Goal: Information Seeking & Learning: Stay updated

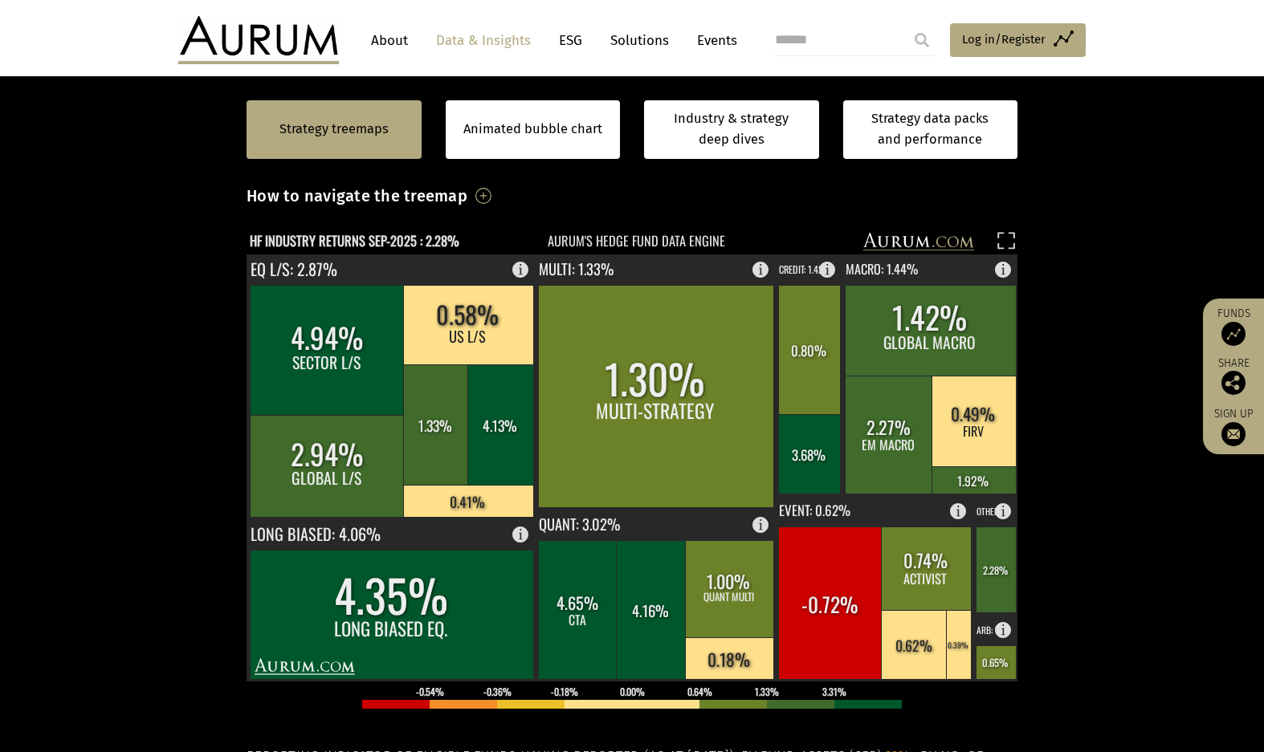
scroll to position [241, 0]
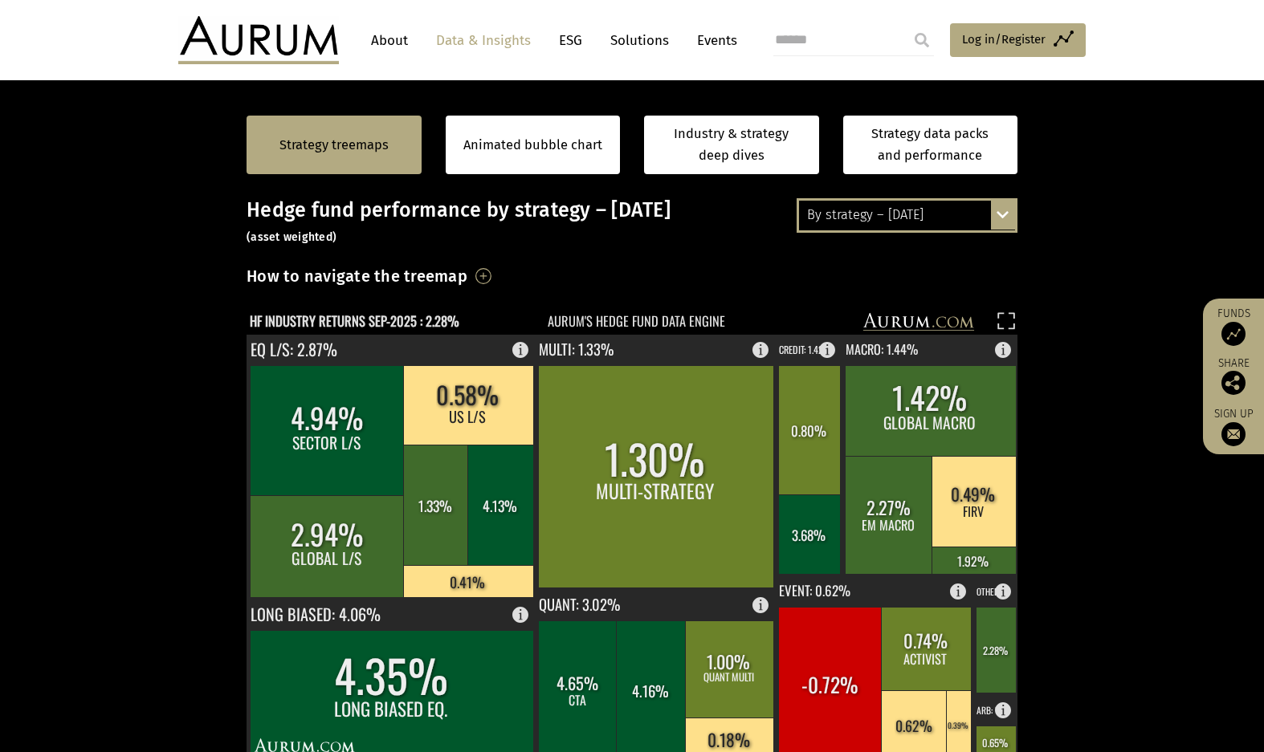
click at [1006, 218] on div "By strategy – [DATE] By strategy – [DATE] By strategy – year to date 2016 – [DA…" at bounding box center [907, 215] width 221 height 34
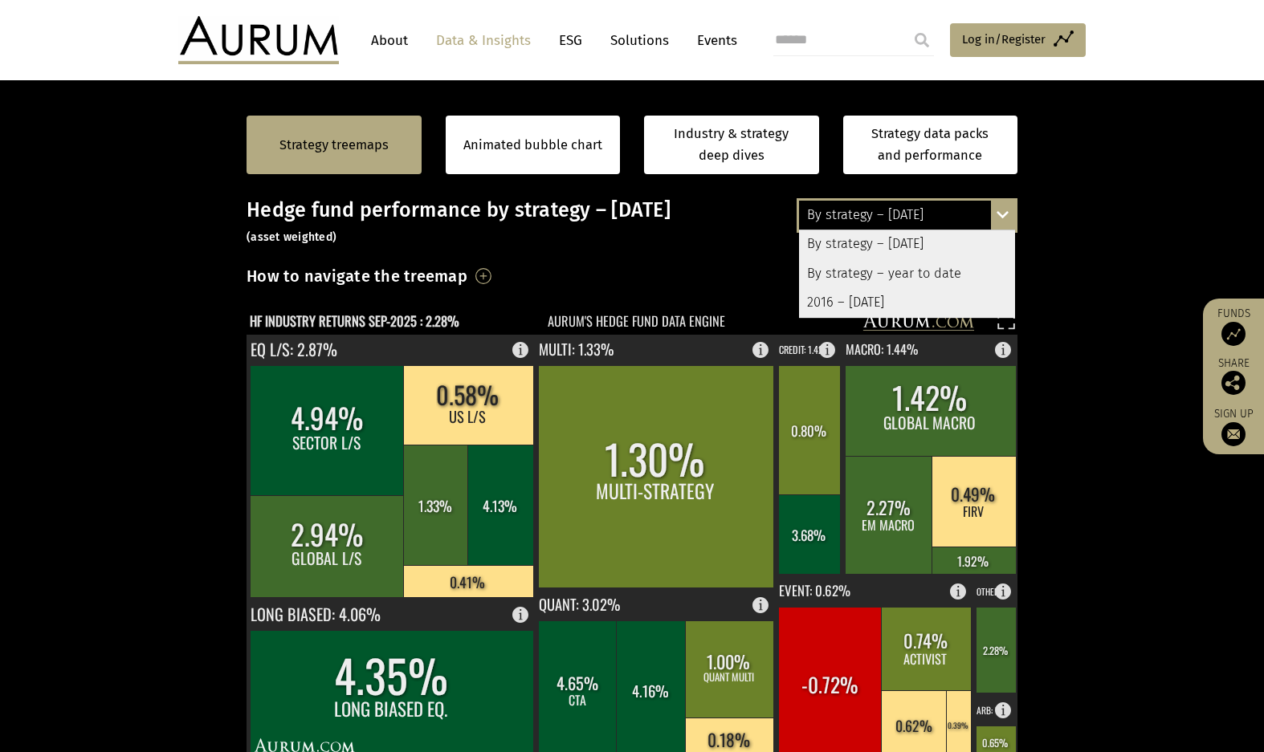
click at [903, 306] on div "2016 – [DATE]" at bounding box center [907, 302] width 216 height 29
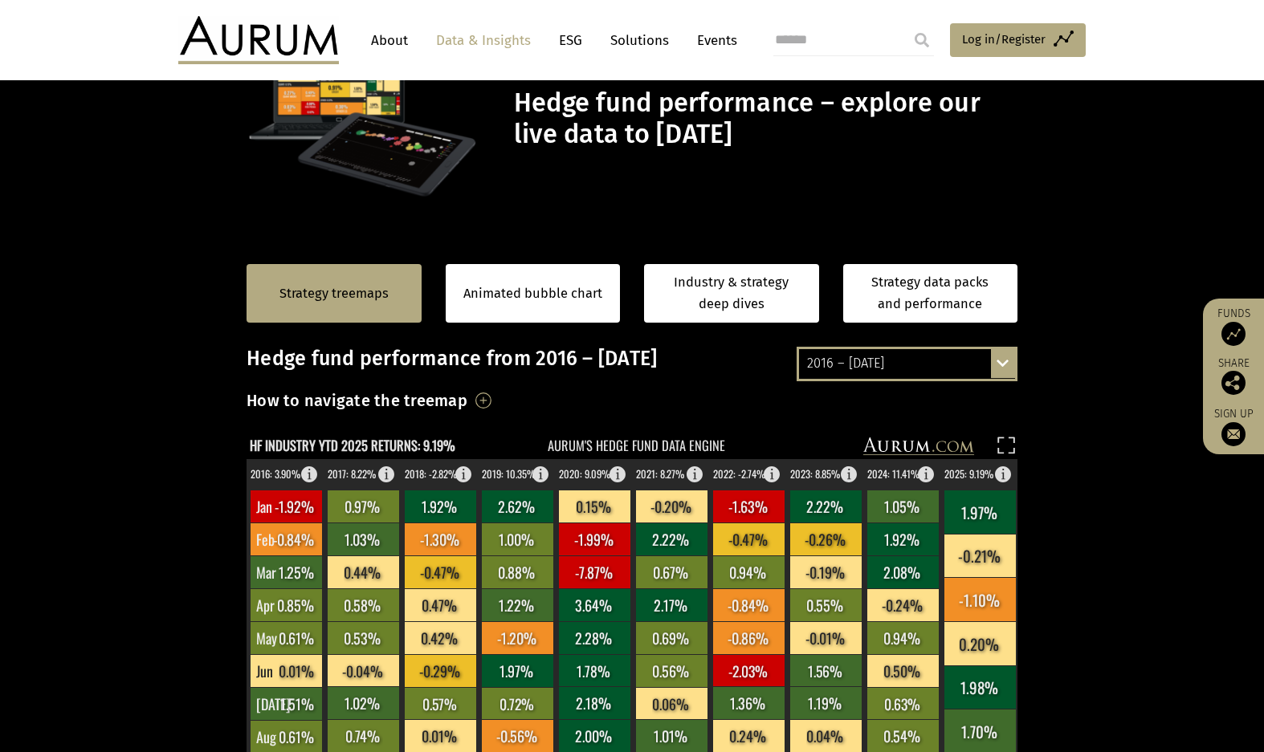
scroll to position [0, 0]
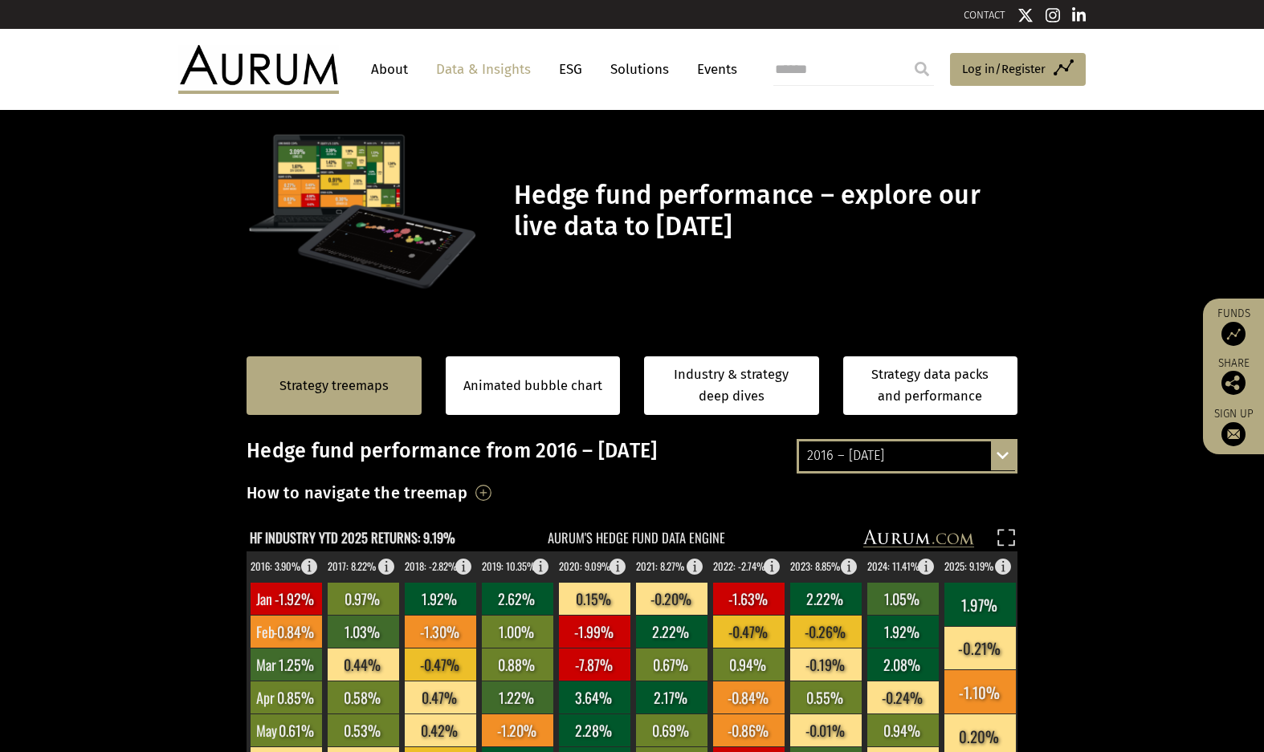
click at [1005, 456] on div "2016 – [DATE] By strategy – [DATE] By strategy – year to date 2016 – [DATE]" at bounding box center [907, 456] width 221 height 34
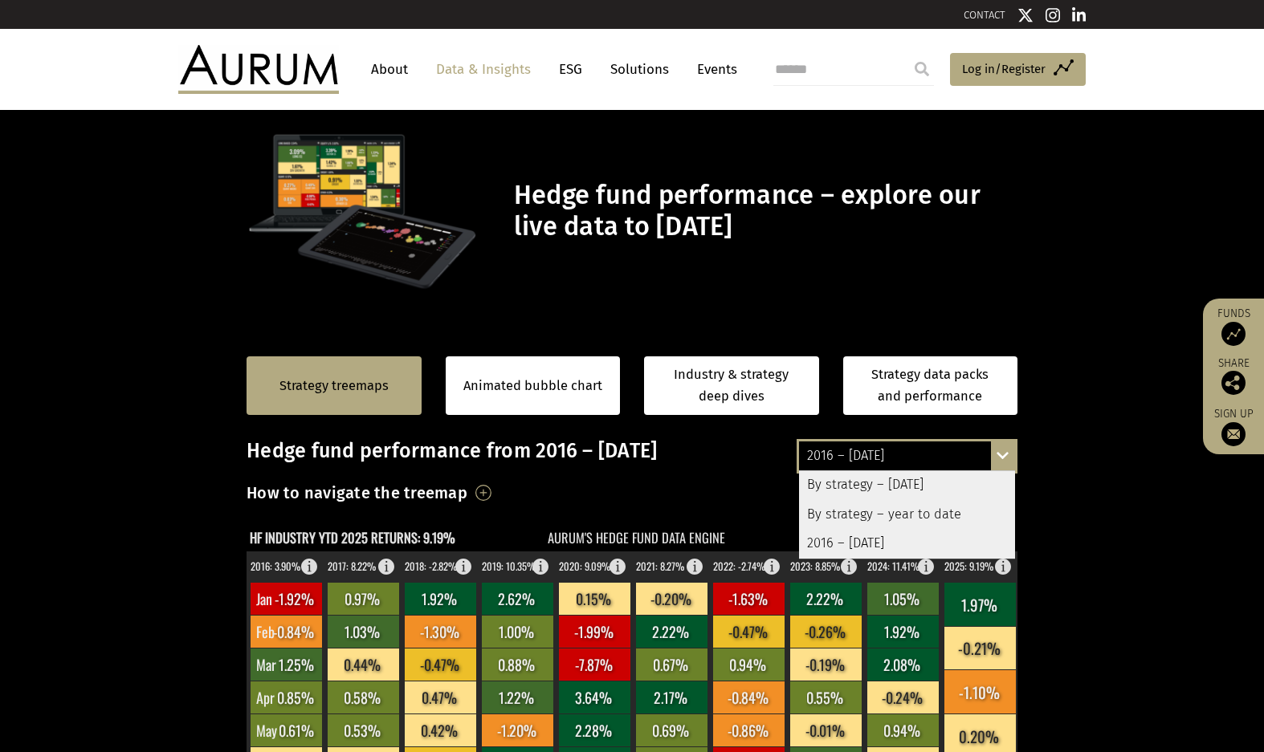
click at [939, 488] on div "By strategy – [DATE]" at bounding box center [907, 485] width 216 height 29
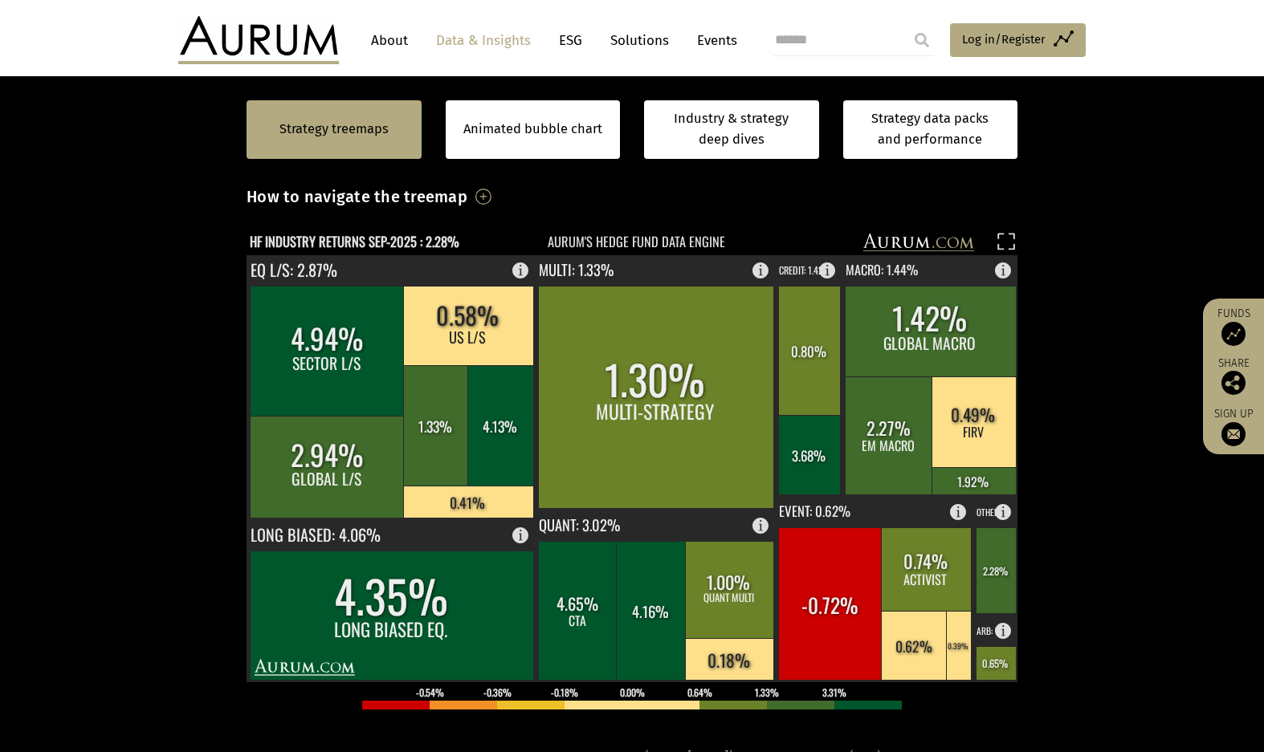
scroll to position [321, 0]
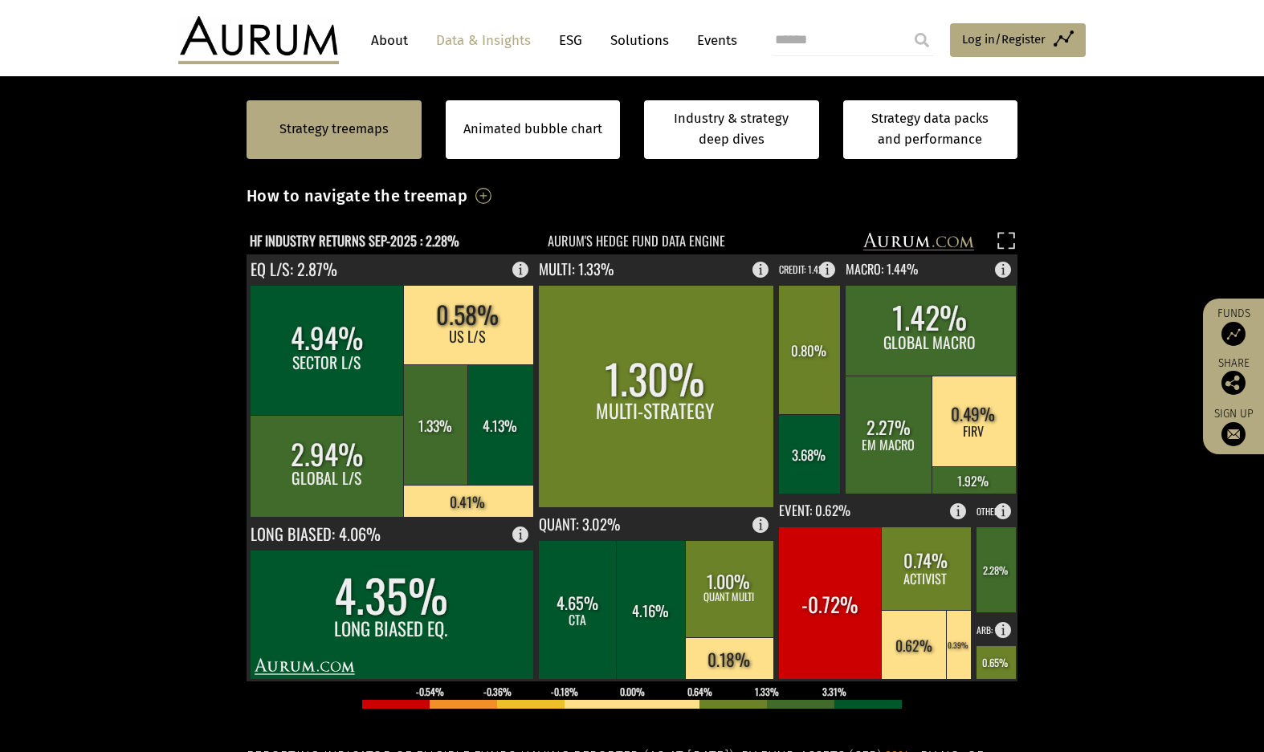
click at [1095, 324] on section "Strategy treemaps Animated bubble chart Industry & strategy deep dives Strategy…" at bounding box center [632, 513] width 1264 height 1004
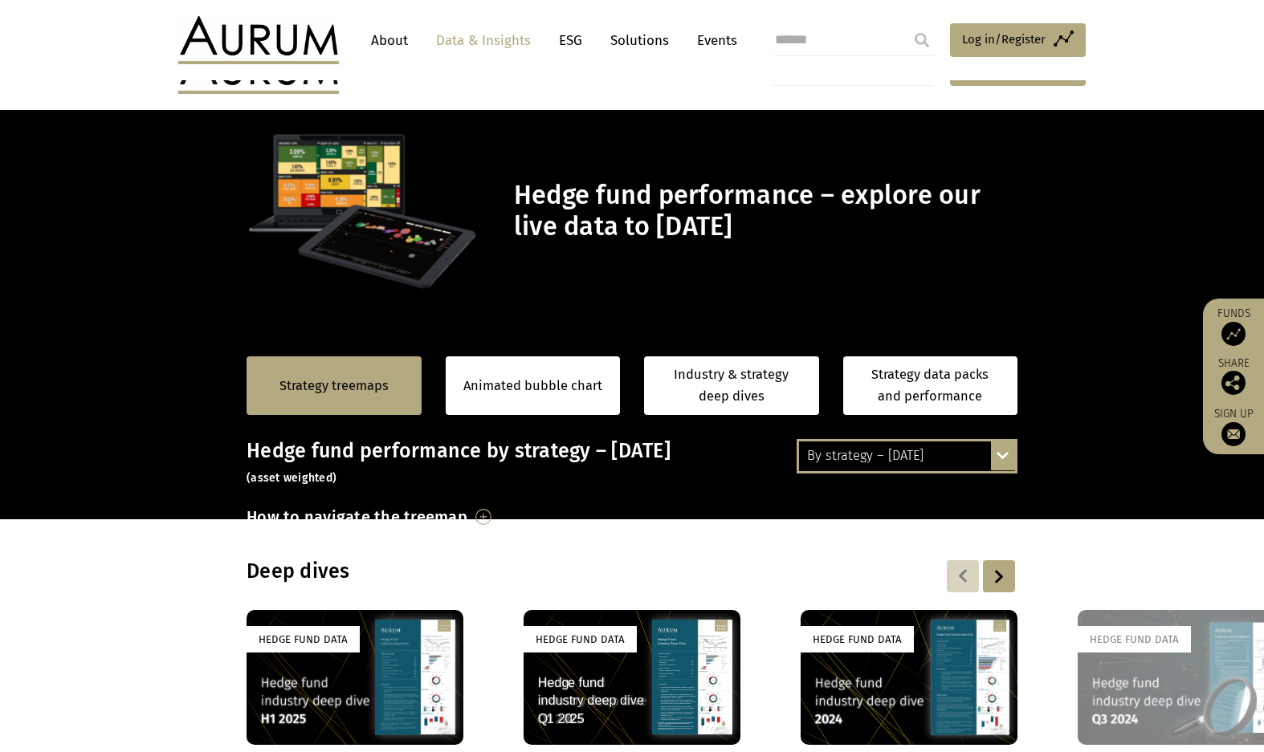
scroll to position [321, 0]
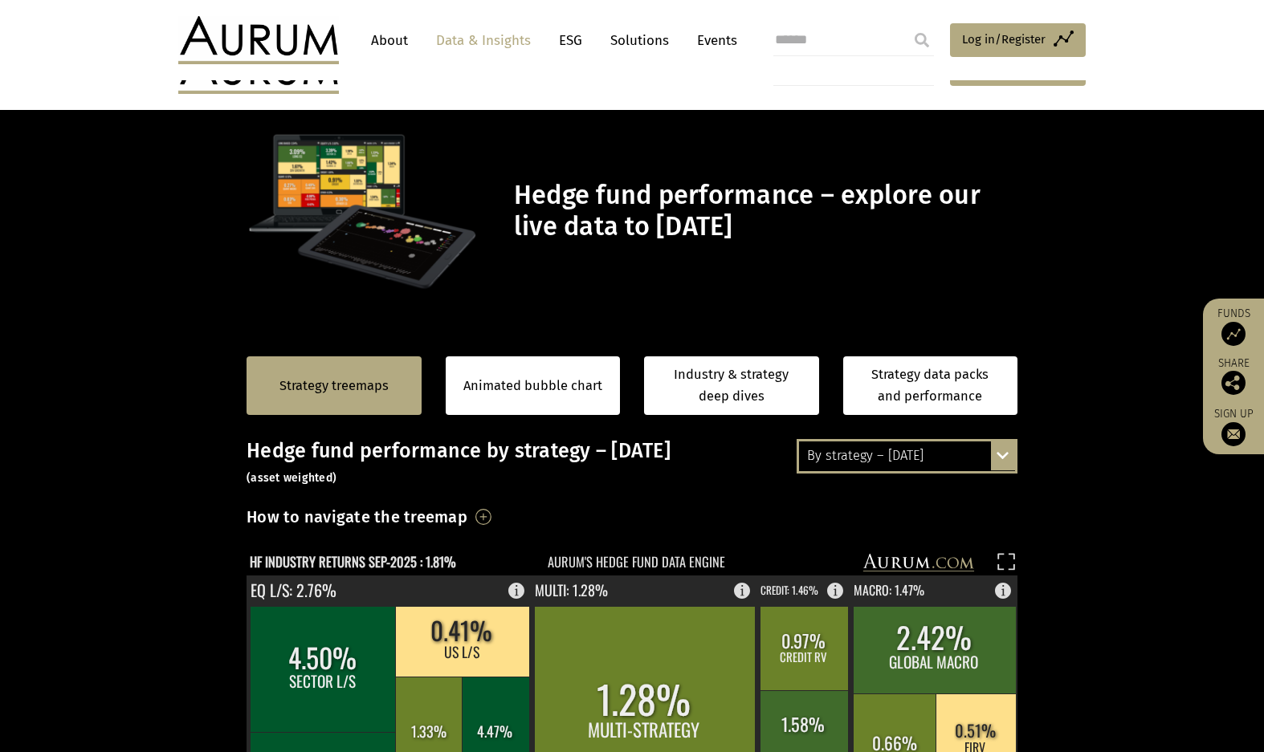
scroll to position [321, 0]
